Goal: Use online tool/utility: Utilize a website feature to perform a specific function

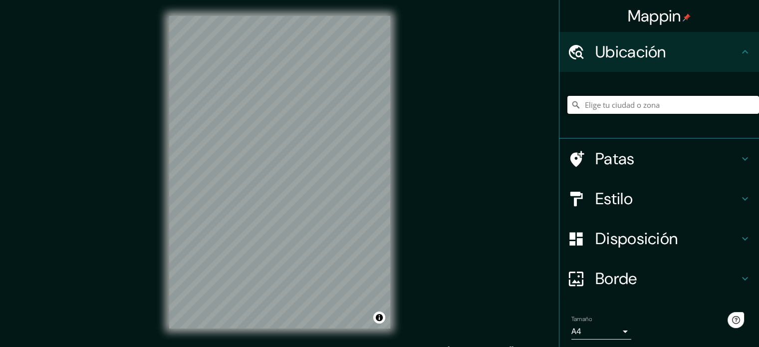
click at [609, 109] on input "Elige tu ciudad o zona" at bounding box center [663, 105] width 192 height 18
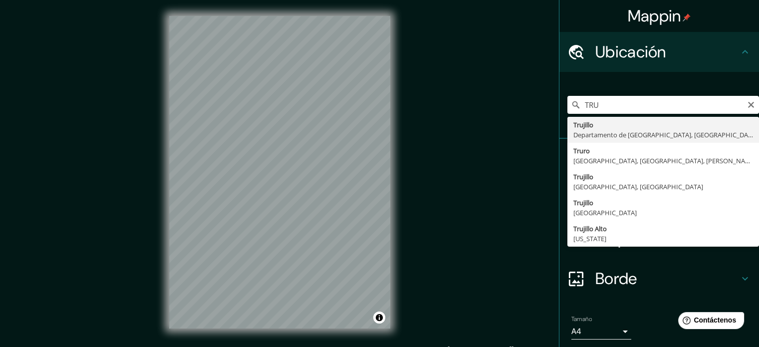
type input "[GEOGRAPHIC_DATA], [GEOGRAPHIC_DATA], [GEOGRAPHIC_DATA]"
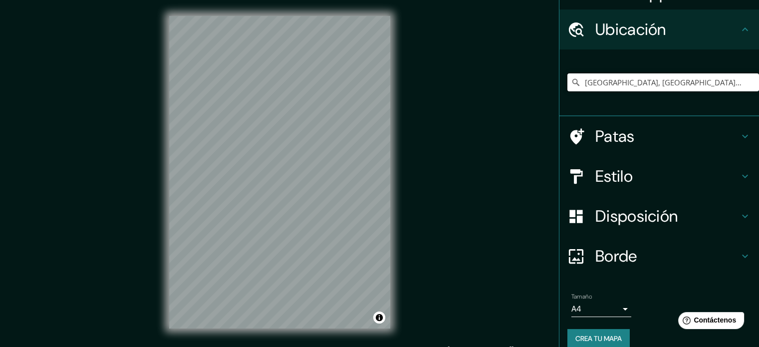
scroll to position [34, 0]
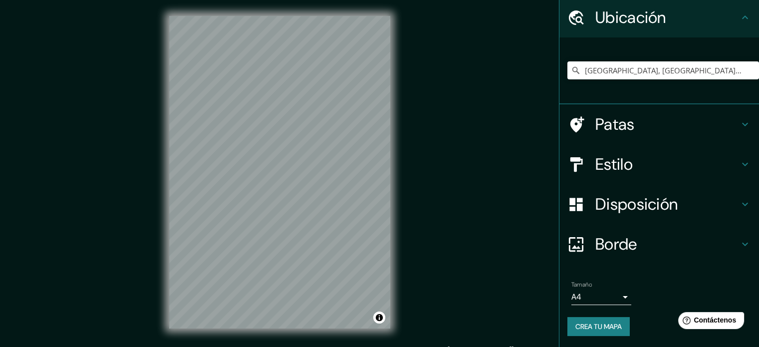
click at [607, 323] on font "Crea tu mapa" at bounding box center [598, 326] width 46 height 9
